Goal: Navigation & Orientation: Find specific page/section

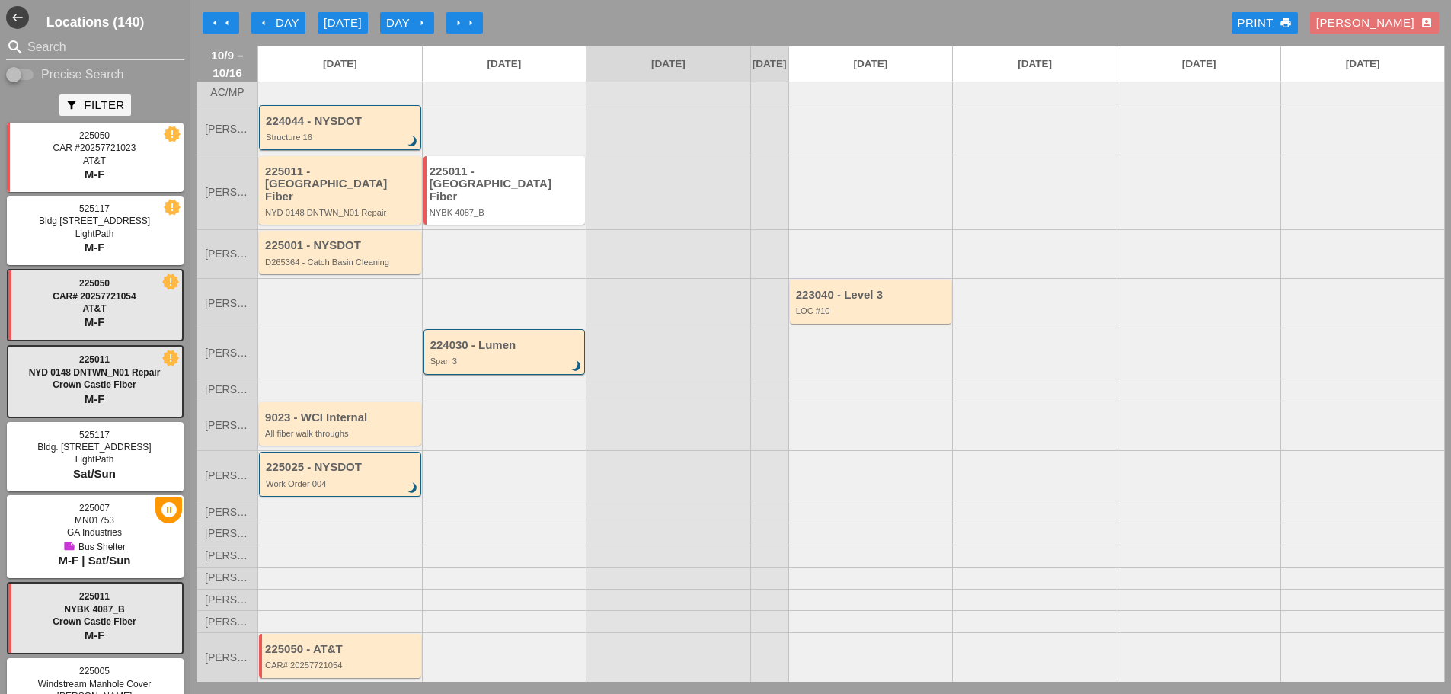
click at [218, 22] on icon "arrow_left" at bounding box center [215, 23] width 12 height 12
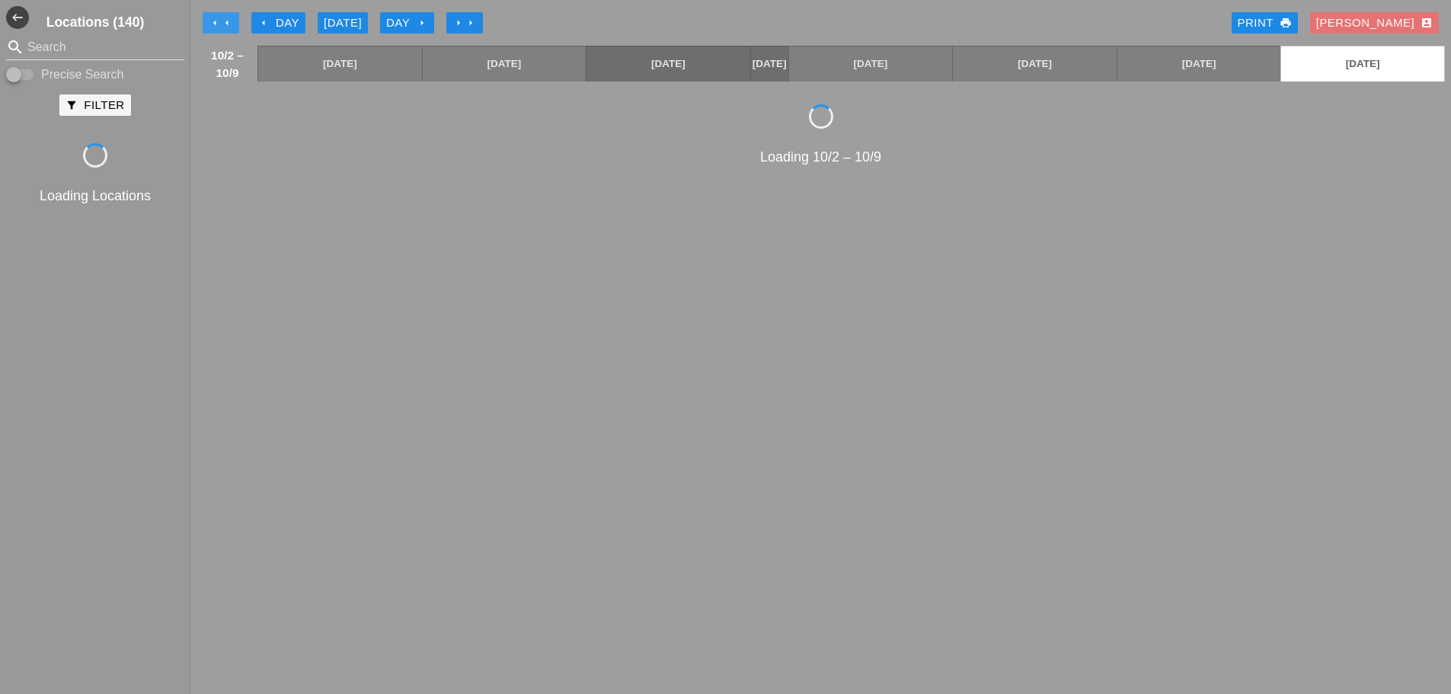
click at [218, 22] on icon "arrow_left" at bounding box center [215, 23] width 12 height 12
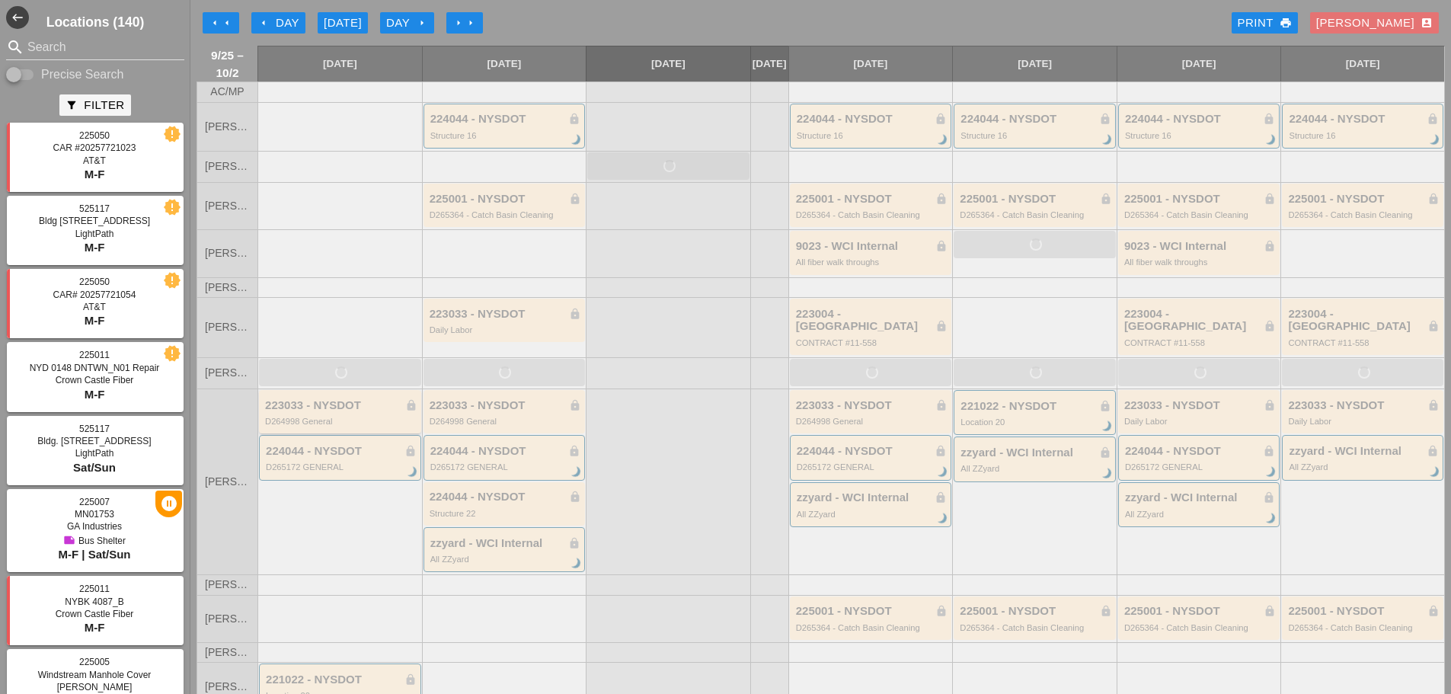
click at [337, 407] on div "223033 - NYSDOT lock" at bounding box center [341, 405] width 152 height 13
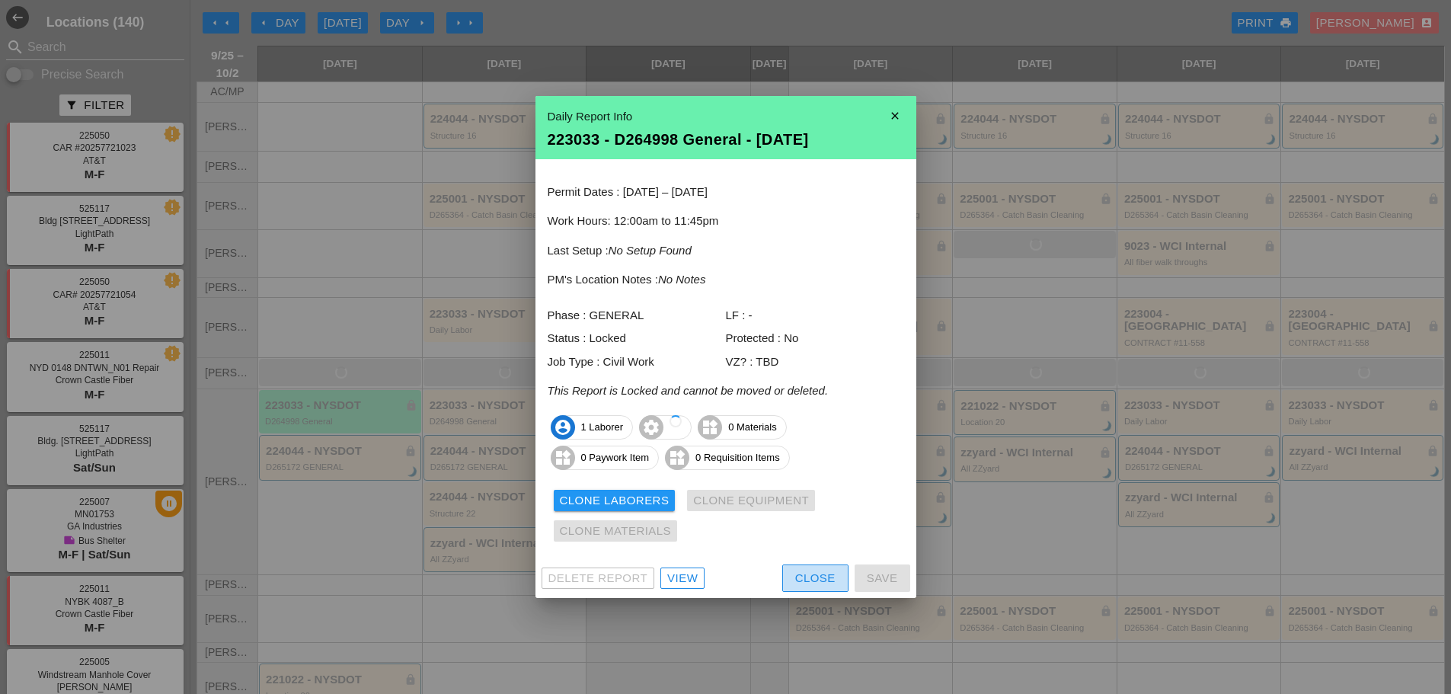
click at [808, 583] on div "Close" at bounding box center [815, 579] width 40 height 18
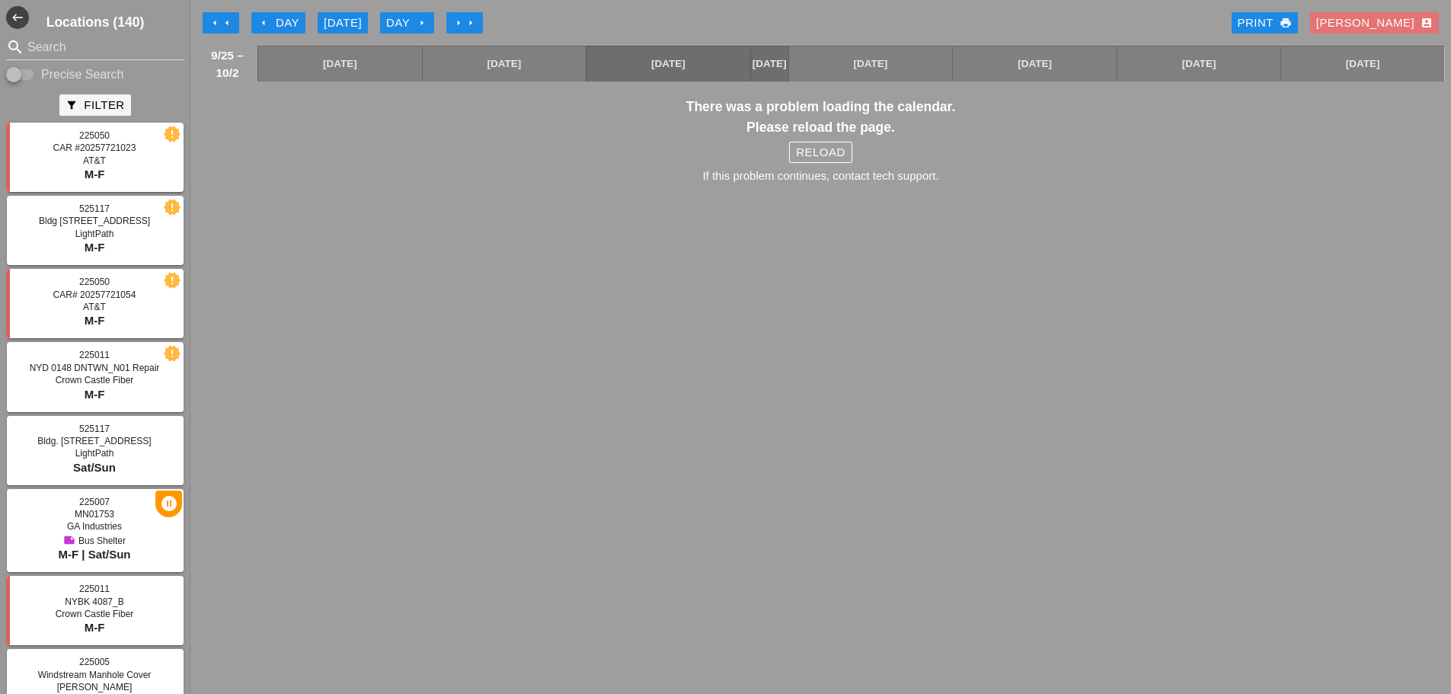
click at [812, 161] on div "Reload" at bounding box center [820, 153] width 49 height 18
click at [235, 17] on button "arrow_left arrow_left" at bounding box center [221, 22] width 37 height 21
